Goal: Task Accomplishment & Management: Use online tool/utility

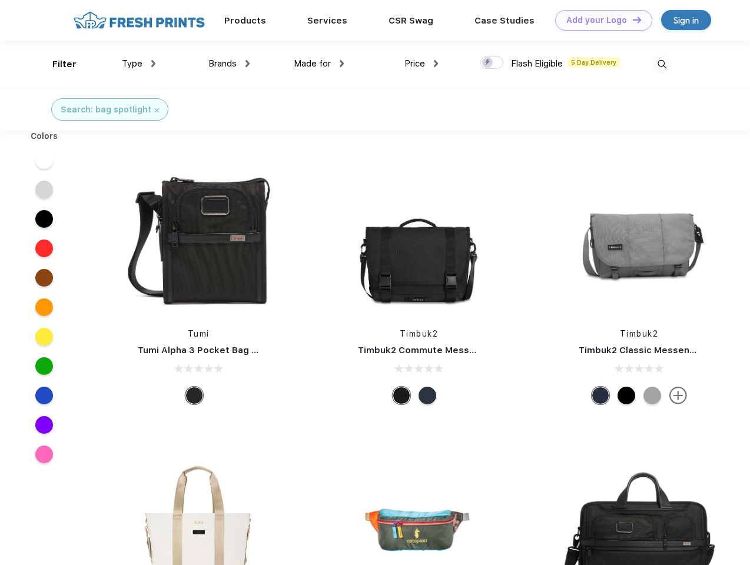
click at [599, 20] on link "Add your Logo Design Tool" at bounding box center [603, 20] width 97 height 21
click at [0, 0] on div "Design Tool" at bounding box center [0, 0] width 0 height 0
click at [632, 19] on link "Add your Logo Design Tool" at bounding box center [603, 20] width 97 height 21
click at [57, 64] on div "Filter" at bounding box center [64, 65] width 24 height 14
click at [139, 64] on span "Type" at bounding box center [132, 63] width 21 height 11
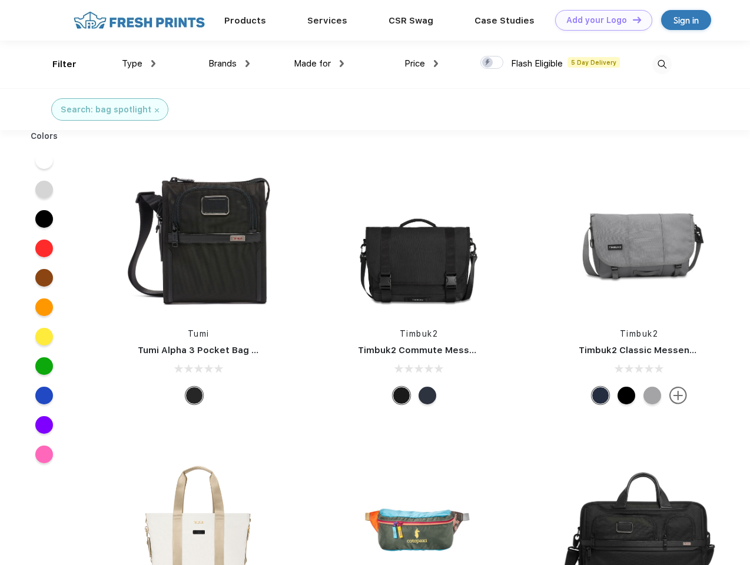
click at [229, 64] on span "Brands" at bounding box center [222, 63] width 28 height 11
click at [319, 64] on span "Made for" at bounding box center [312, 63] width 37 height 11
click at [421, 64] on span "Price" at bounding box center [414, 63] width 21 height 11
click at [492, 63] on div at bounding box center [491, 62] width 23 height 13
click at [488, 63] on input "checkbox" at bounding box center [484, 59] width 8 height 8
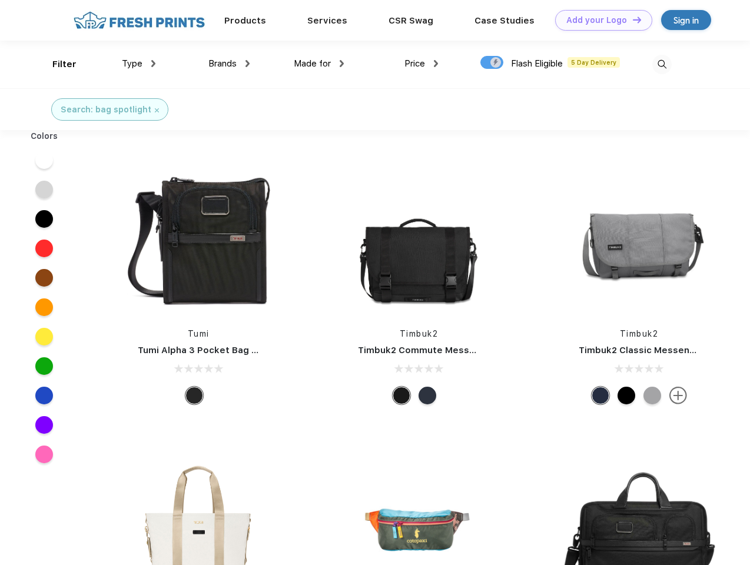
click at [662, 64] on img at bounding box center [661, 64] width 19 height 19
